Goal: Communication & Community: Answer question/provide support

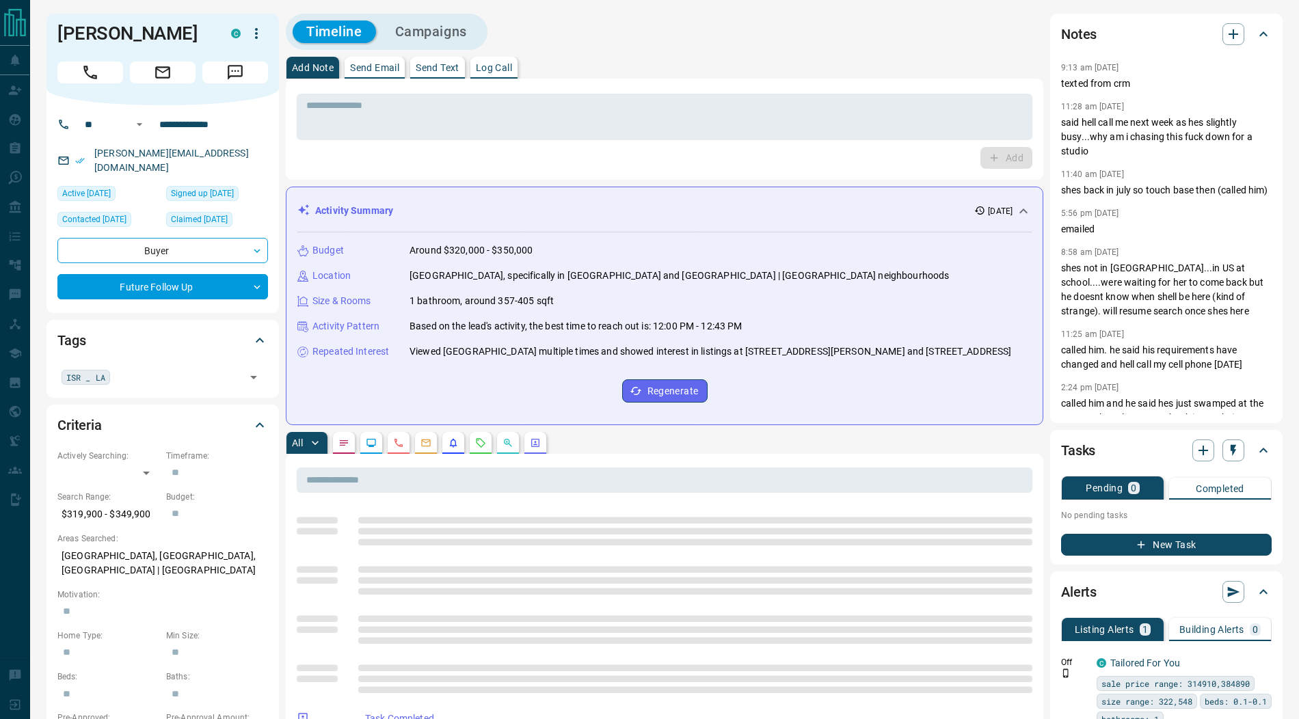
scroll to position [164, 0]
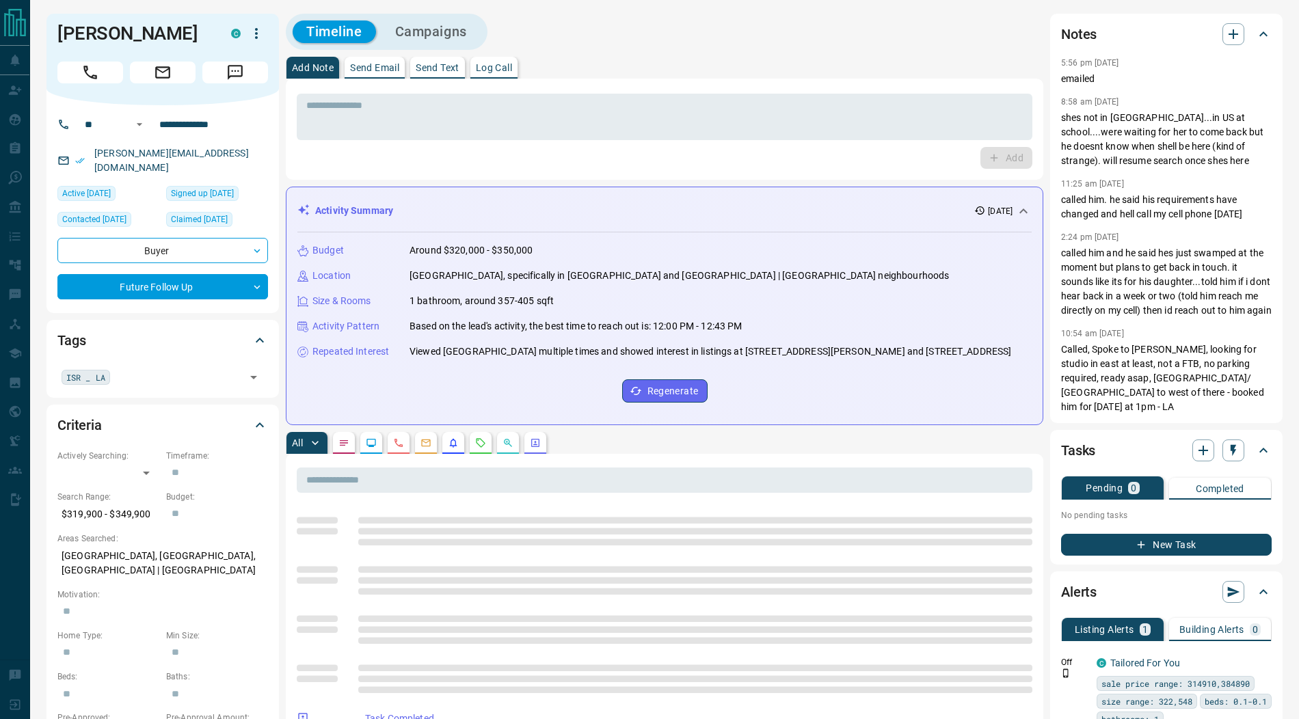
click at [238, 83] on div "[PERSON_NAME] C" at bounding box center [162, 60] width 232 height 92
click at [230, 70] on icon "Message" at bounding box center [235, 73] width 18 height 18
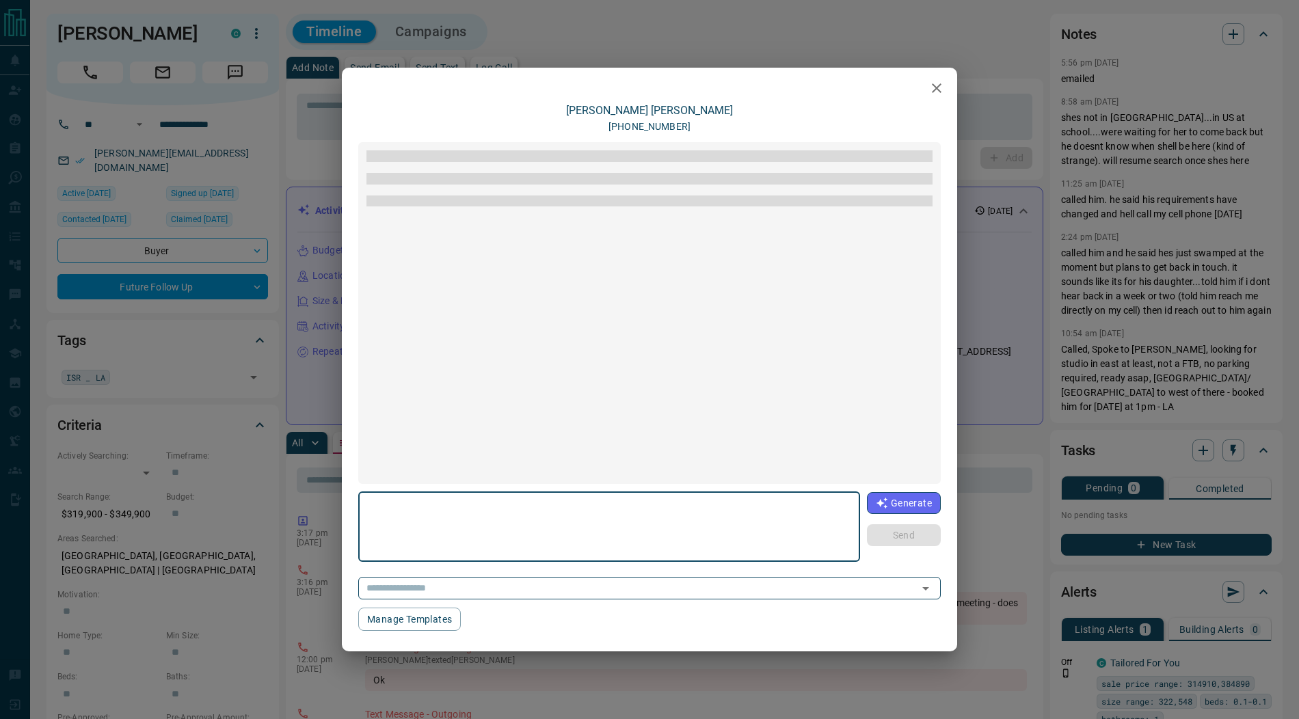
scroll to position [176, 0]
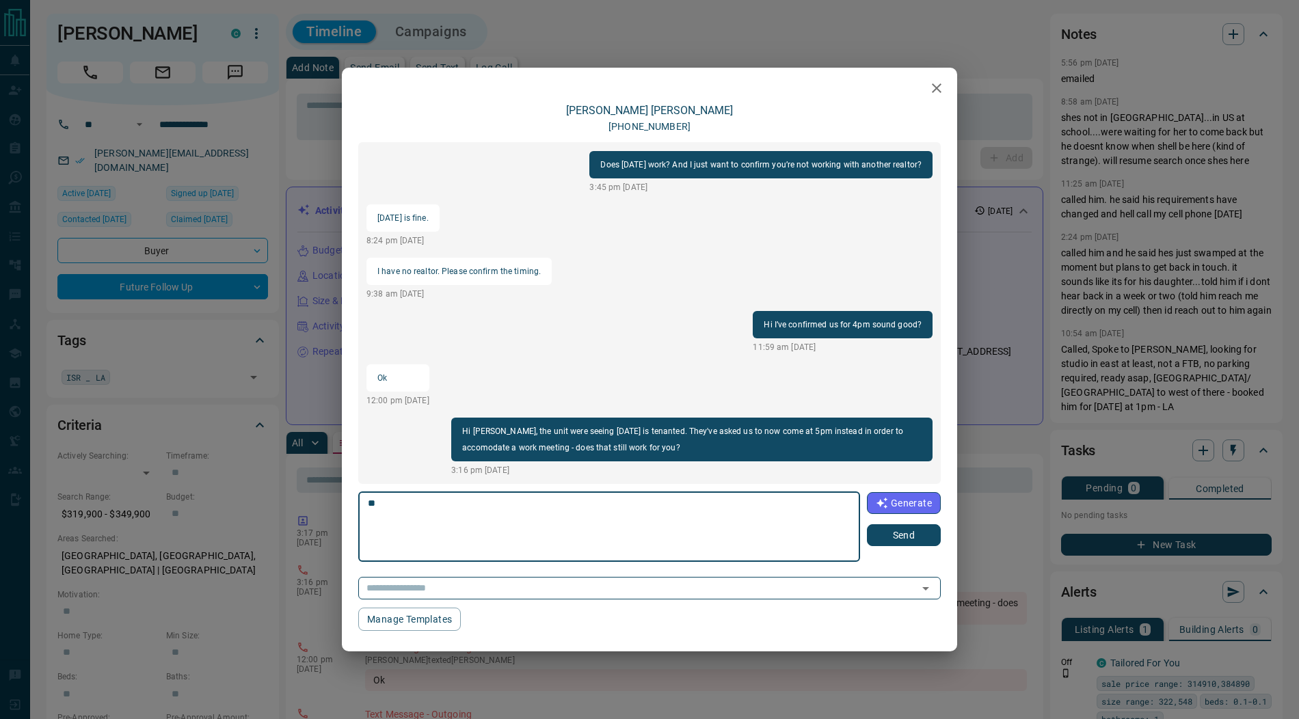
type textarea "*"
click at [943, 88] on icon "button" at bounding box center [936, 88] width 16 height 16
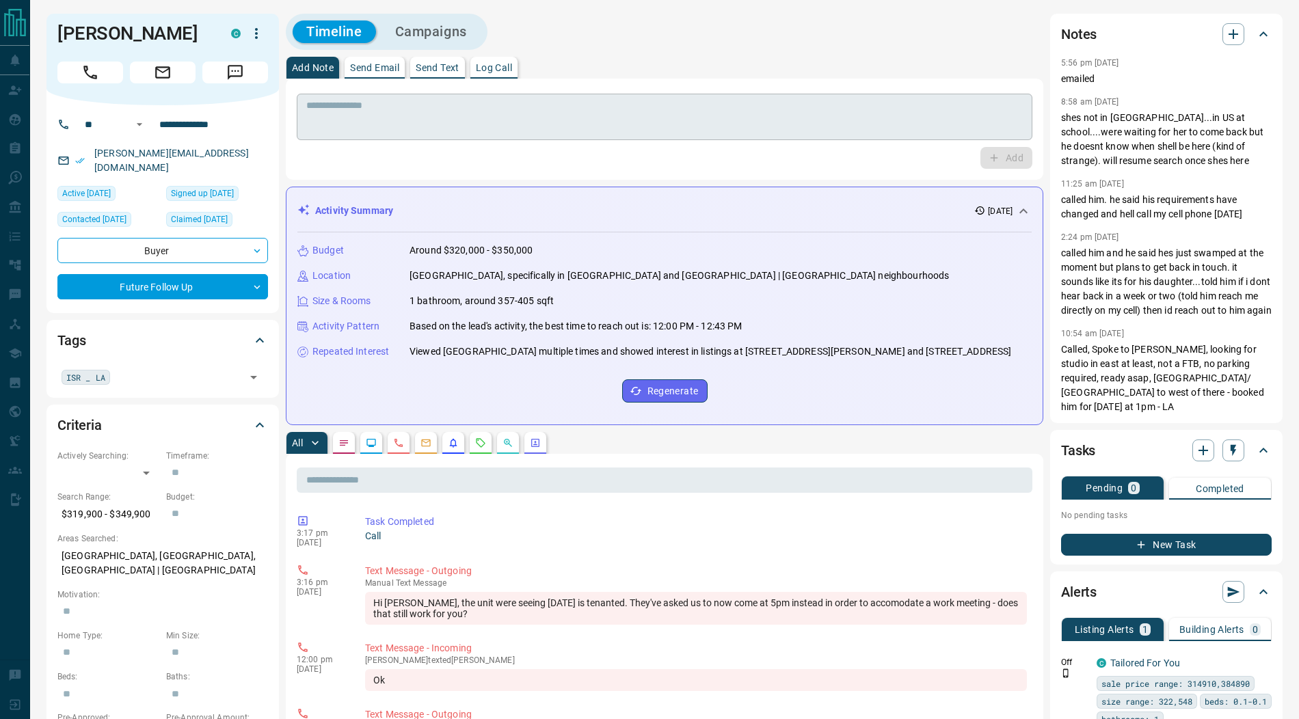
click at [377, 119] on textarea at bounding box center [664, 117] width 716 height 35
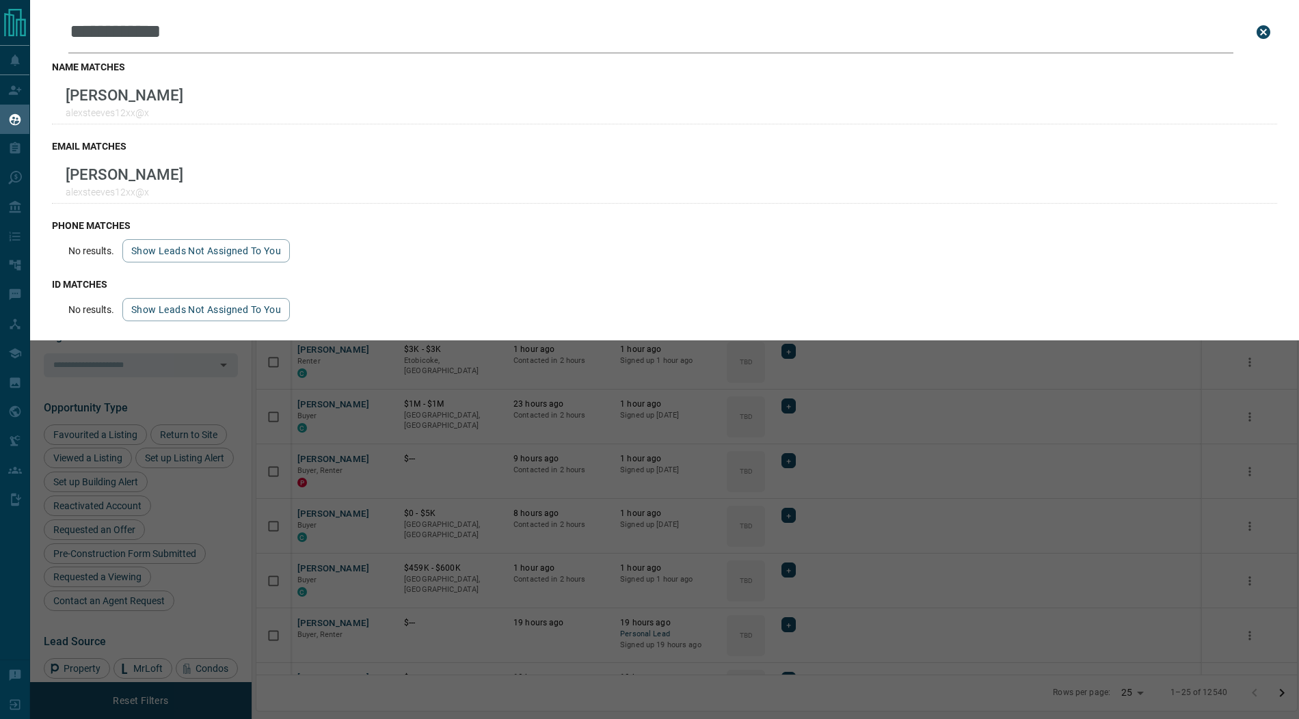
scroll to position [597, 1040]
click at [1267, 33] on icon "close search bar" at bounding box center [1263, 32] width 14 height 14
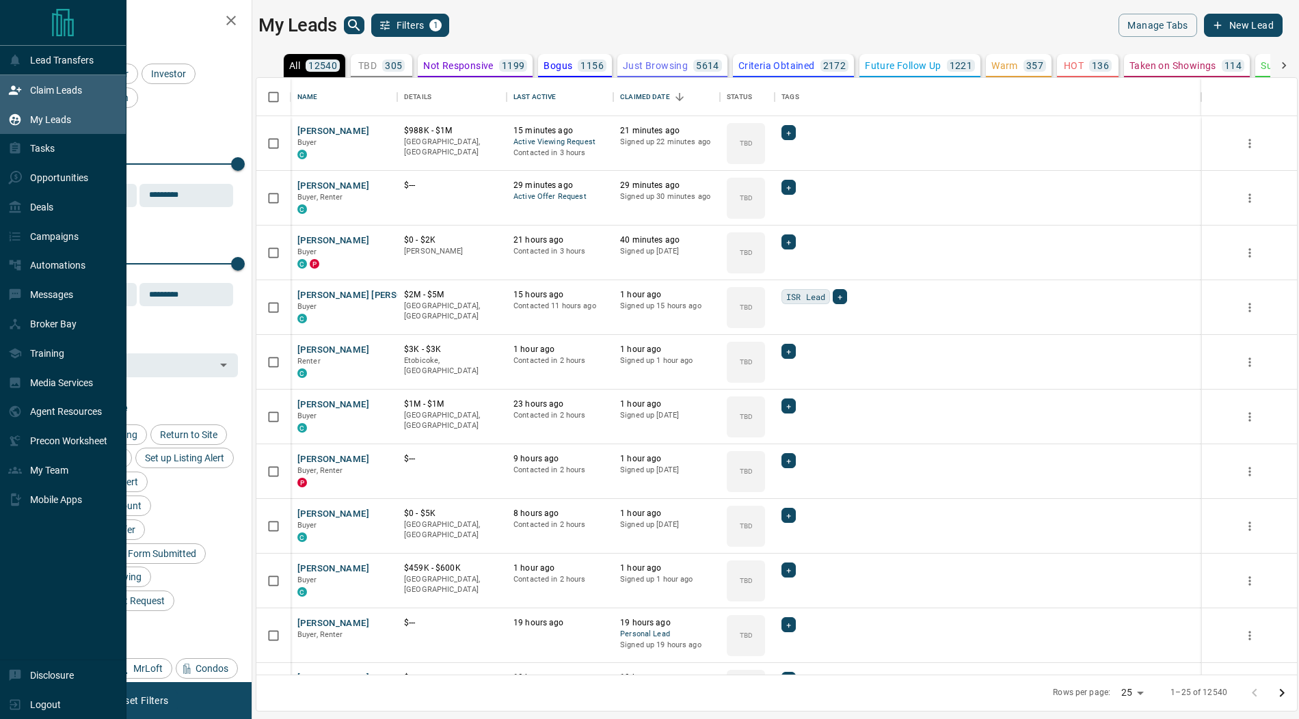
click at [16, 92] on icon at bounding box center [15, 89] width 12 height 9
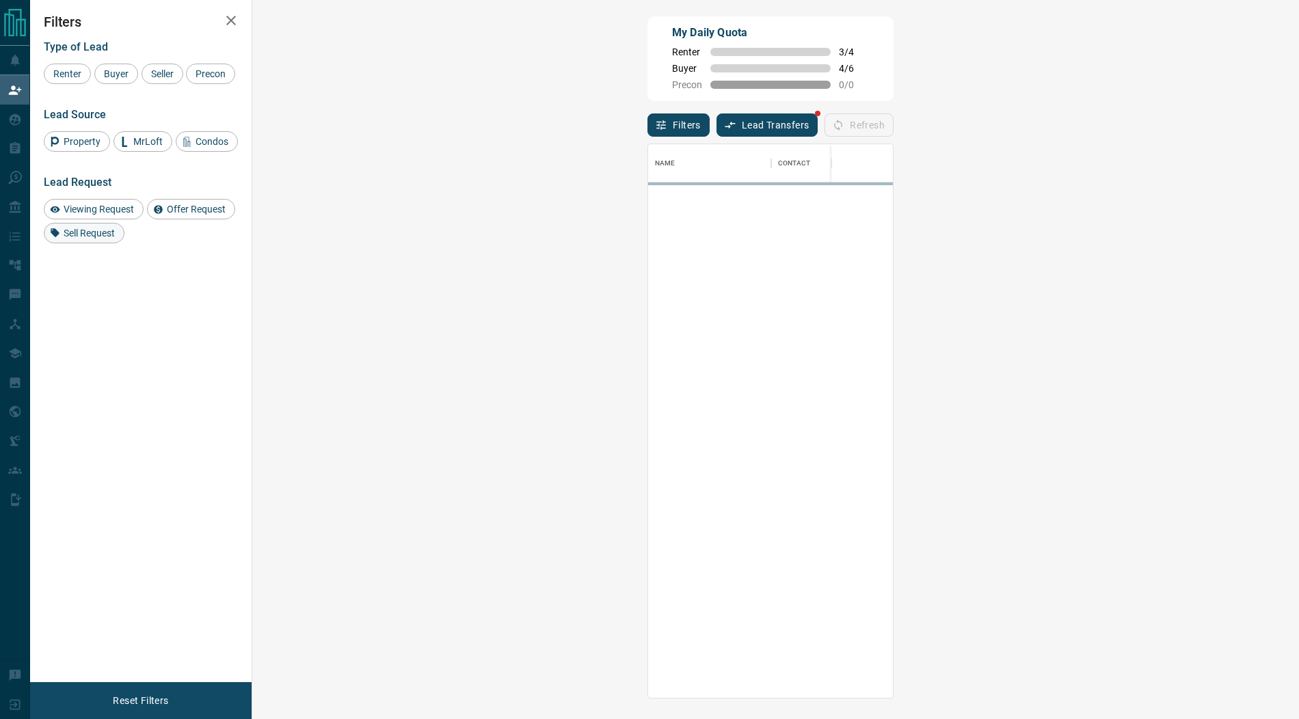
scroll to position [554, 1017]
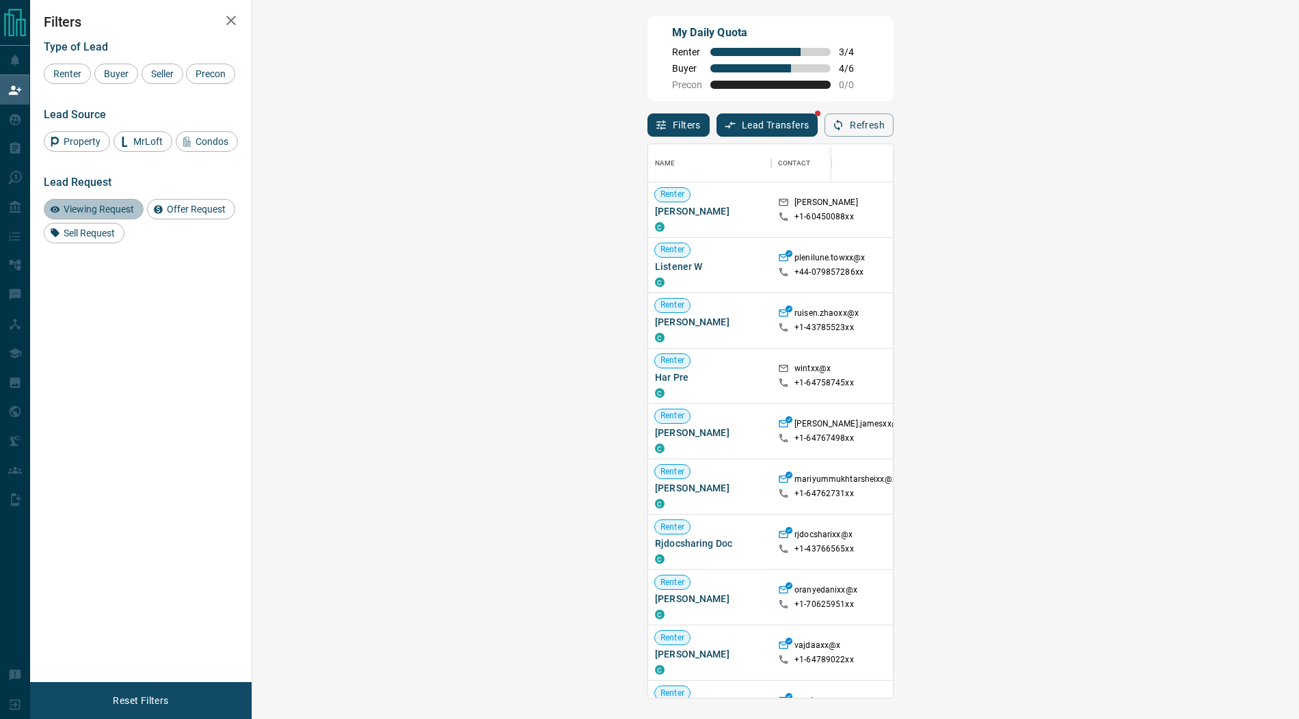
click at [103, 208] on span "Viewing Request" at bounding box center [99, 209] width 80 height 11
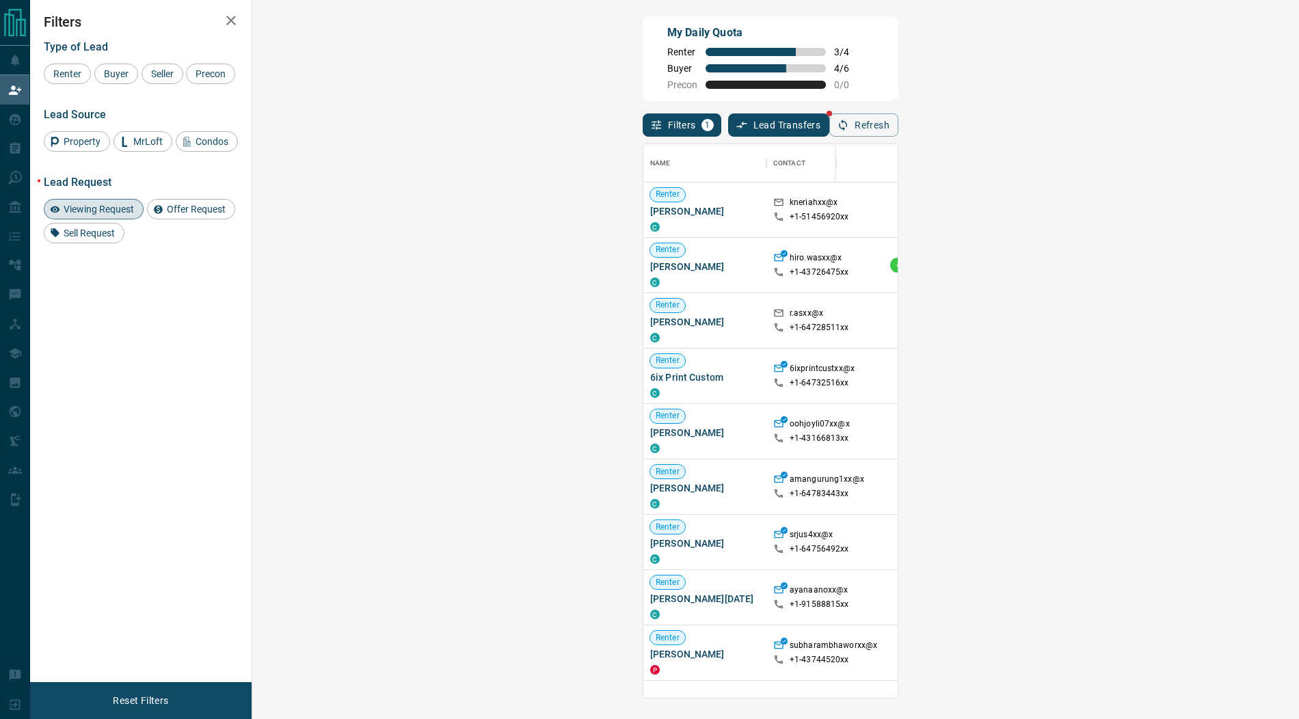
click at [1171, 210] on span "Viewing Request ( 1 )" at bounding box center [1208, 210] width 75 height 10
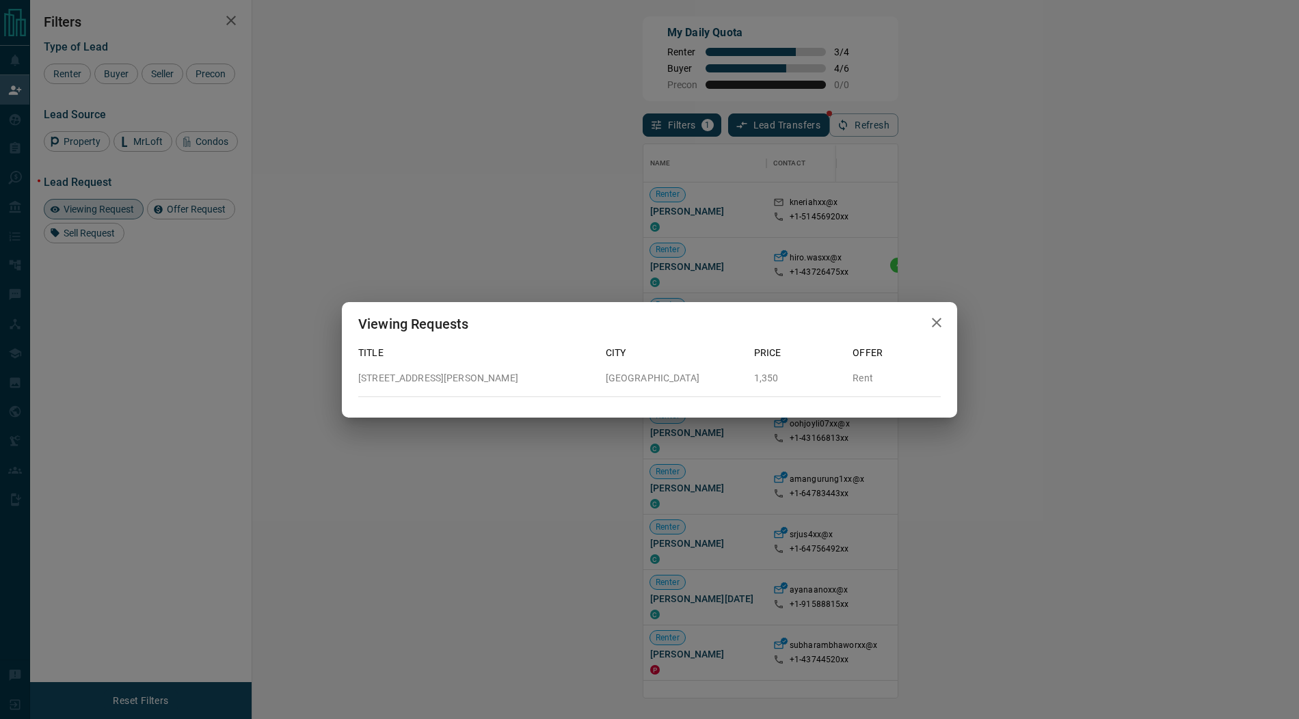
click at [938, 327] on icon "button" at bounding box center [936, 322] width 16 height 16
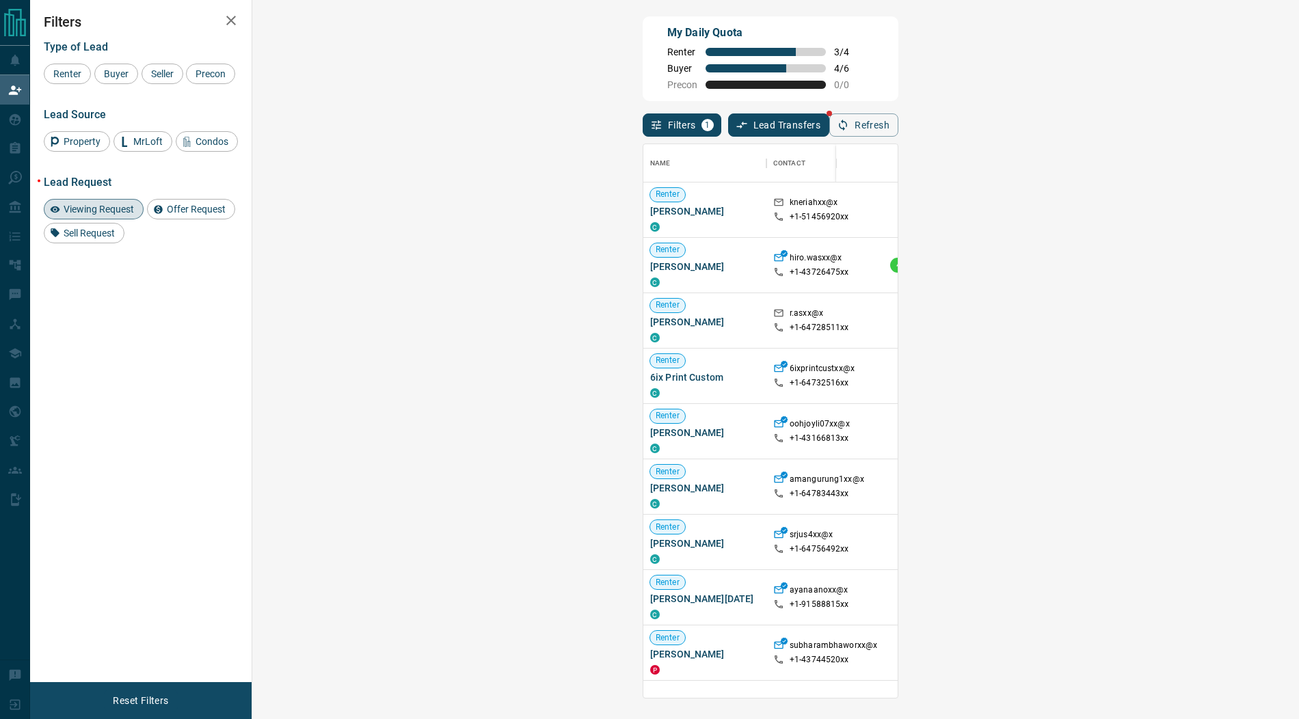
click at [113, 213] on span "Viewing Request" at bounding box center [99, 209] width 80 height 11
